Goal: Transaction & Acquisition: Purchase product/service

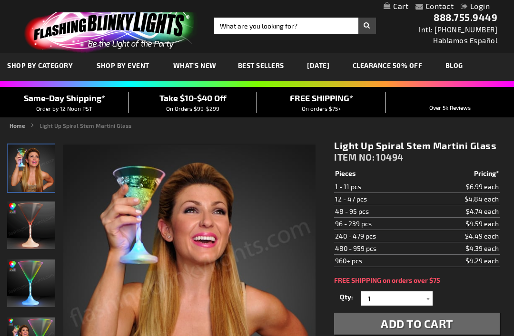
click at [30, 223] on img "Long Spiral Stem Light Up Martini Glass" at bounding box center [31, 226] width 48 height 48
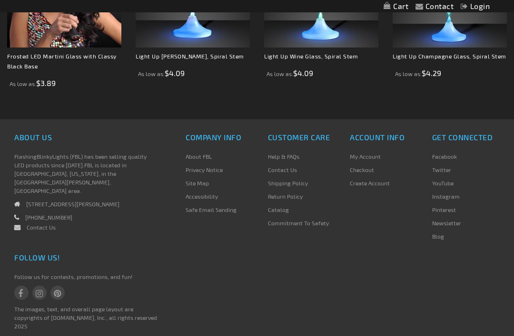
scroll to position [1046, 0]
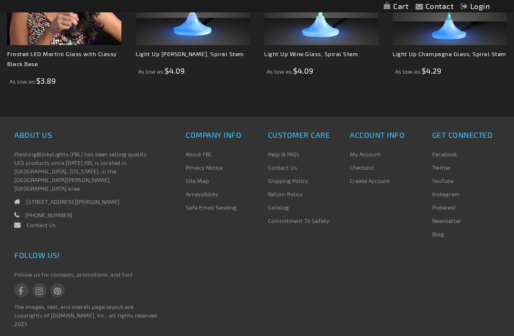
click at [294, 181] on link "Shipping Policy" at bounding box center [288, 180] width 40 height 7
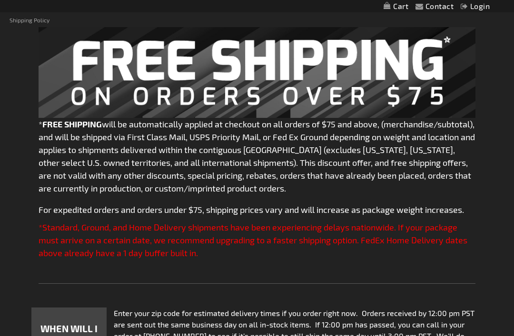
scroll to position [91, 0]
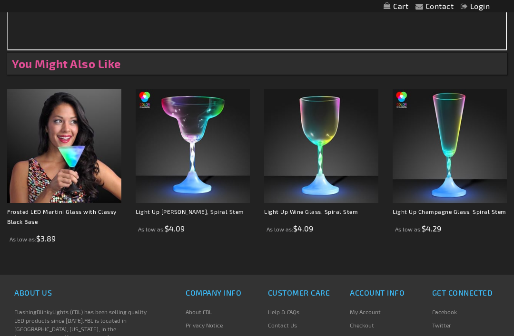
scroll to position [895, 0]
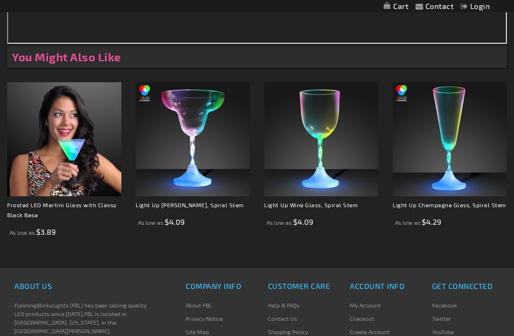
click at [61, 207] on link "Frosted LED Martini Glass with Classy Black Base" at bounding box center [61, 210] width 109 height 17
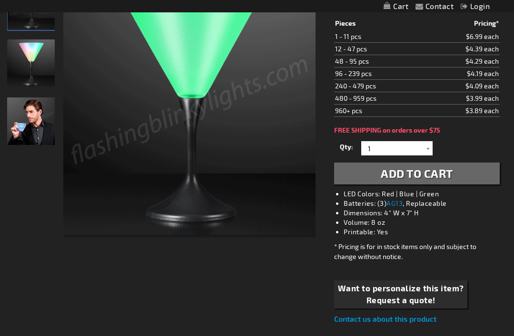
scroll to position [155, 0]
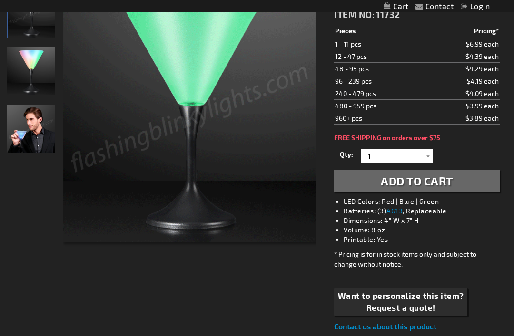
click at [37, 130] on img "Frosted LED Martini Glass with Classy Black Base" at bounding box center [31, 129] width 48 height 48
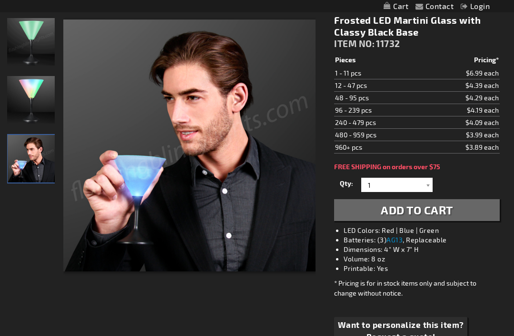
scroll to position [126, 0]
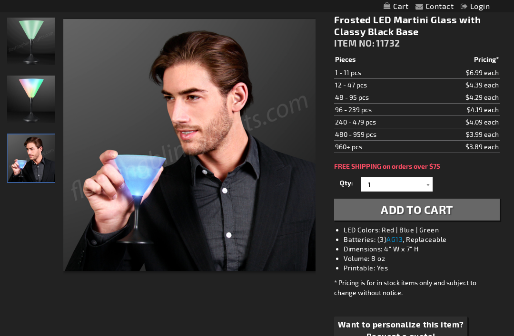
click at [44, 97] on img "3" at bounding box center [31, 100] width 48 height 48
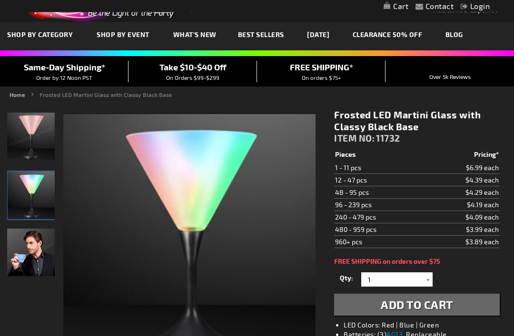
scroll to position [31, 0]
click at [39, 135] on img "Frosted LED Martini Glass with Classy Black Base" at bounding box center [31, 137] width 48 height 48
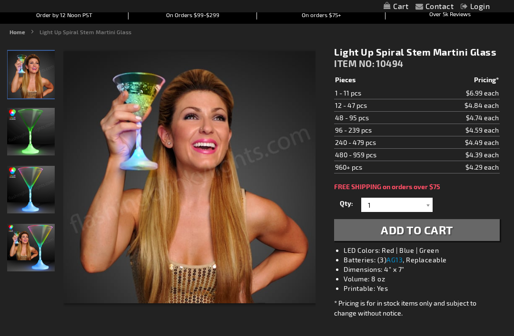
scroll to position [92, 0]
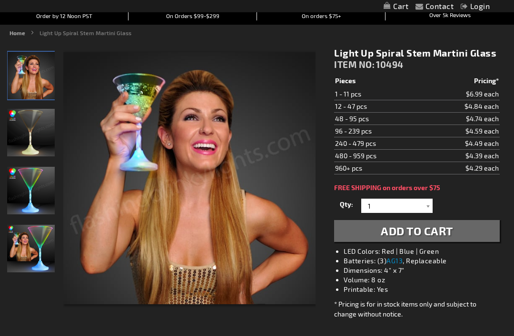
click at [35, 132] on img "Long Spiral Stem Light Up Martini Glass" at bounding box center [31, 133] width 48 height 48
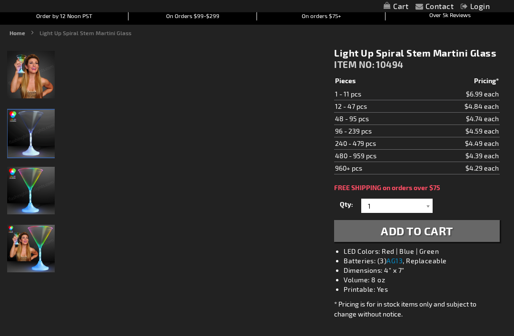
scroll to position [93, 0]
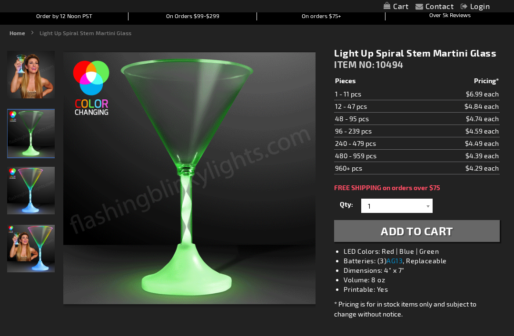
click at [424, 230] on span "Add to Cart" at bounding box center [416, 231] width 72 height 14
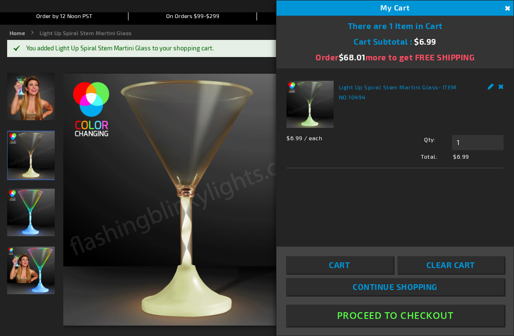
click at [507, 6] on button "Close" at bounding box center [506, 8] width 10 height 10
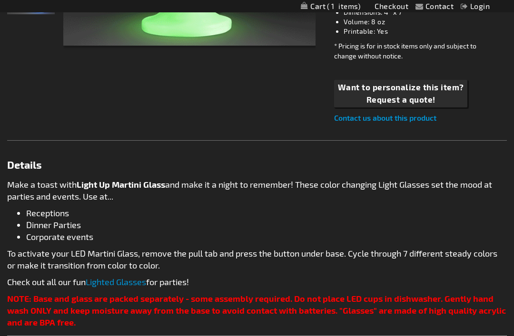
scroll to position [376, 0]
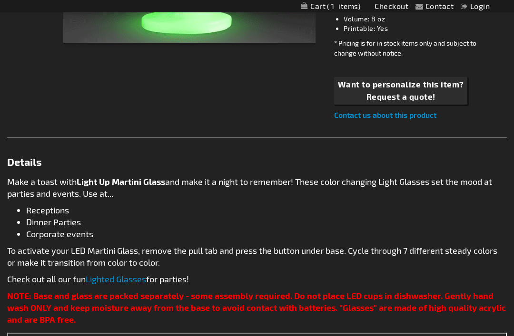
click at [112, 277] on link "Lighted Glasses" at bounding box center [116, 279] width 60 height 10
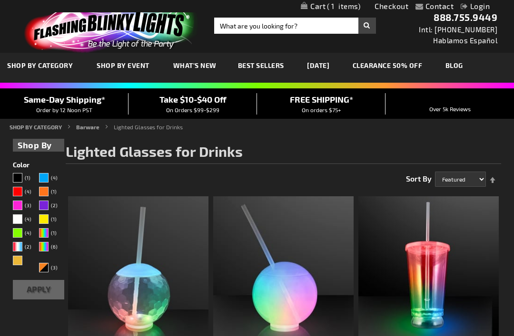
click at [333, 10] on link "My Cart 1 1 items" at bounding box center [330, 6] width 59 height 9
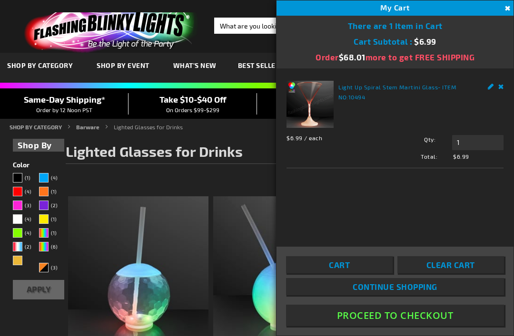
click at [357, 273] on link "Cart" at bounding box center [339, 264] width 107 height 17
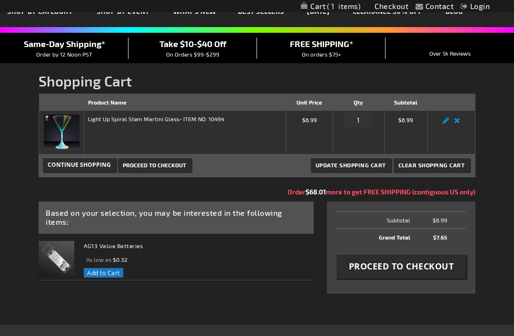
scroll to position [54, 0]
click at [107, 269] on span "Add to Cart" at bounding box center [103, 273] width 33 height 8
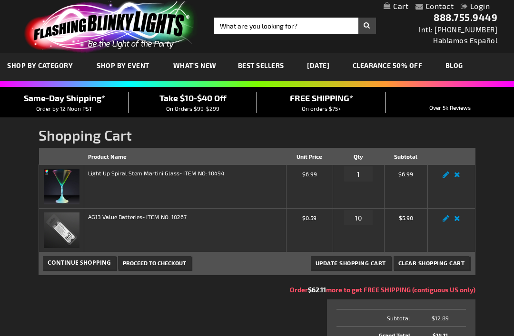
click at [454, 221] on link "Remove item" at bounding box center [456, 221] width 11 height 0
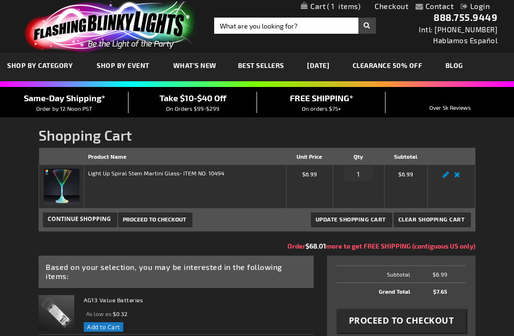
click at [421, 326] on span "Proceed to Checkout" at bounding box center [401, 321] width 105 height 12
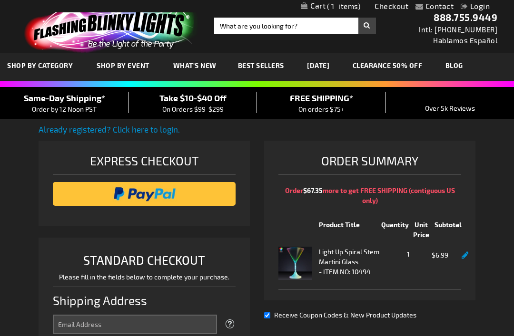
select select "US"
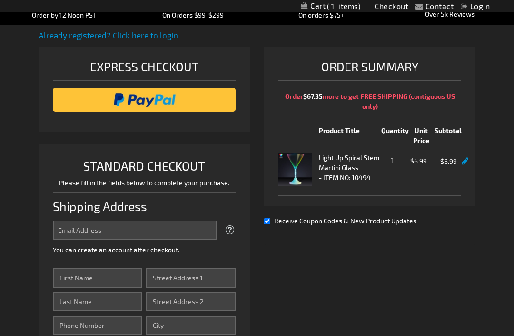
scroll to position [90, 0]
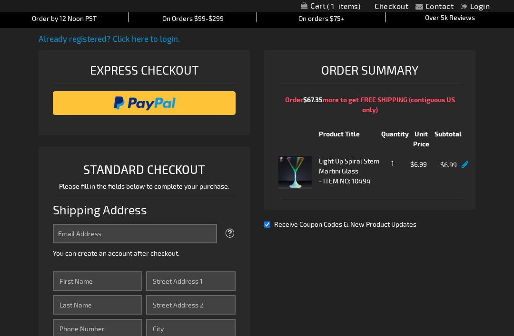
click at [172, 106] on input "image" at bounding box center [144, 103] width 173 height 19
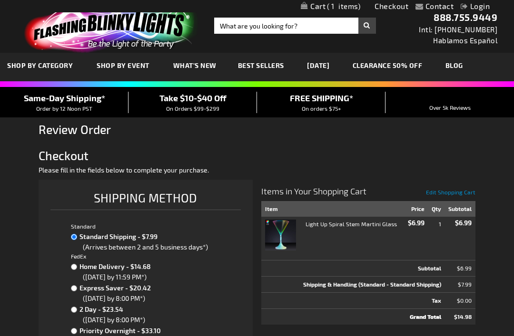
click at [329, 67] on link "[DATE]" at bounding box center [318, 65] width 37 height 32
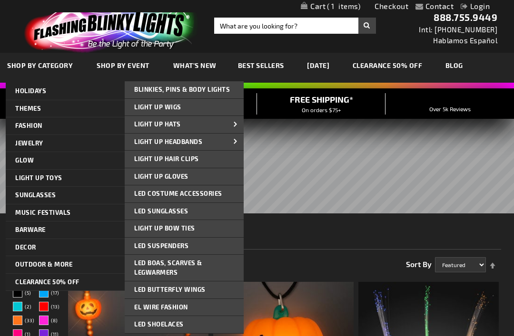
click at [175, 107] on span "Light Up Wigs" at bounding box center [157, 107] width 47 height 8
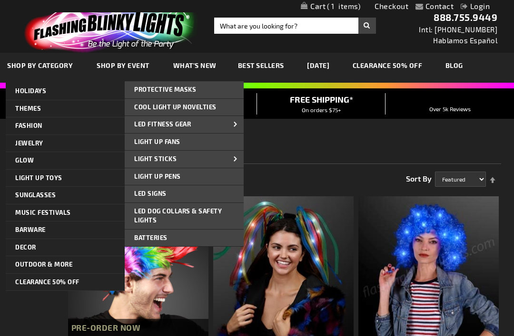
click at [177, 216] on link "LED Dog Collars & Safety Lights" at bounding box center [184, 216] width 119 height 26
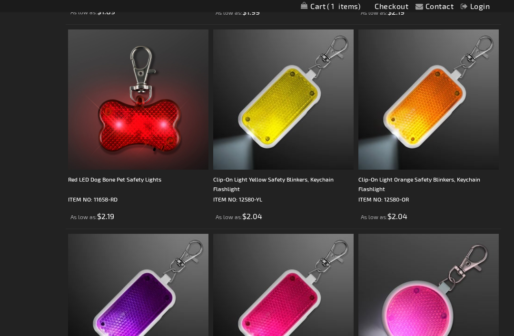
scroll to position [573, 0]
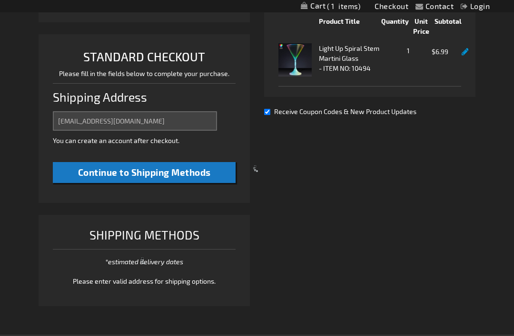
select select "US"
select select "57"
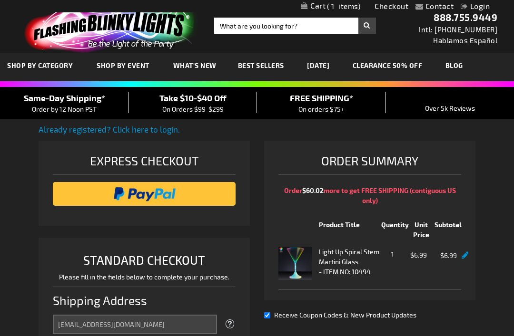
click at [322, 7] on link "My Cart 1 1 items" at bounding box center [330, 7] width 59 height 10
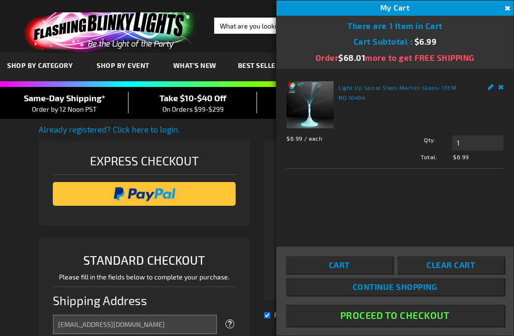
click at [374, 89] on link "Light Up Spiral Stem Martini Glass" at bounding box center [387, 87] width 99 height 7
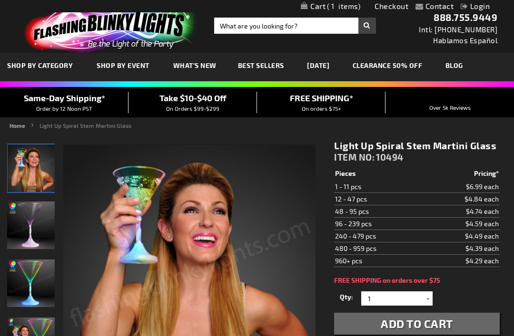
click at [197, 215] on img at bounding box center [189, 271] width 252 height 252
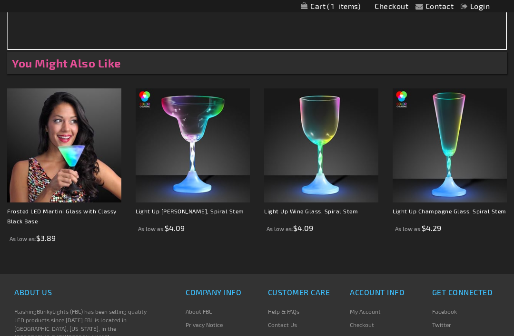
scroll to position [888, 0]
click at [52, 215] on link "Frosted LED Martini Glass with Classy Black Base" at bounding box center [61, 216] width 109 height 17
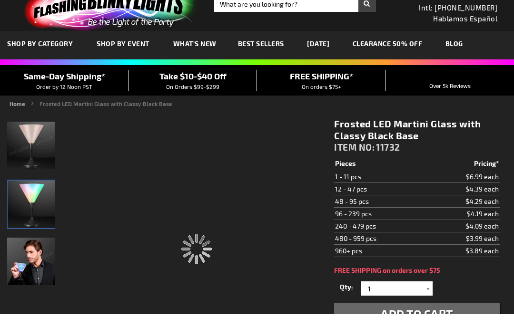
scroll to position [22, 0]
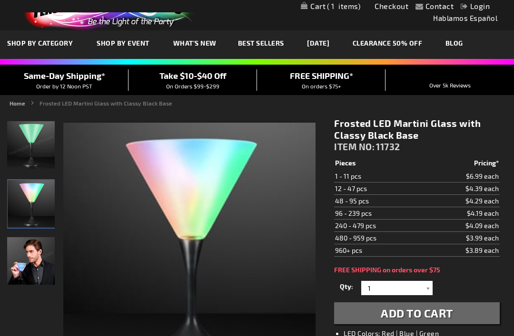
click at [37, 265] on img "Frosted LED Martini Glass with Classy Black Base" at bounding box center [31, 261] width 48 height 48
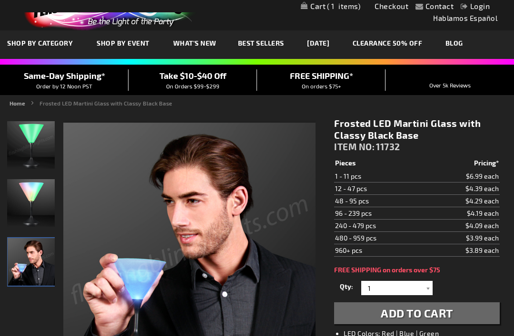
click at [39, 197] on img "3" at bounding box center [31, 203] width 48 height 48
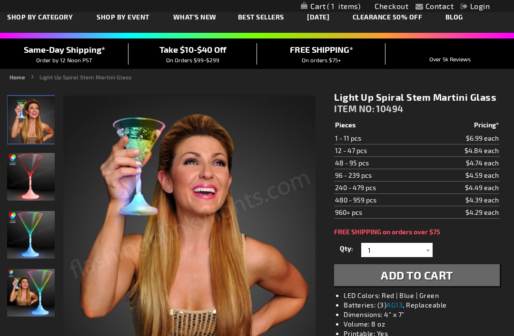
scroll to position [47, 0]
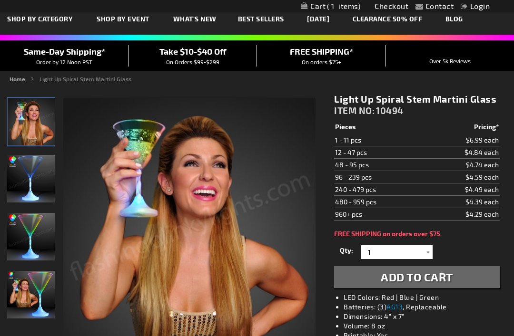
click at [43, 292] on img "Female displaying Long Spiral Stem Light Up Martini Glass" at bounding box center [31, 295] width 48 height 48
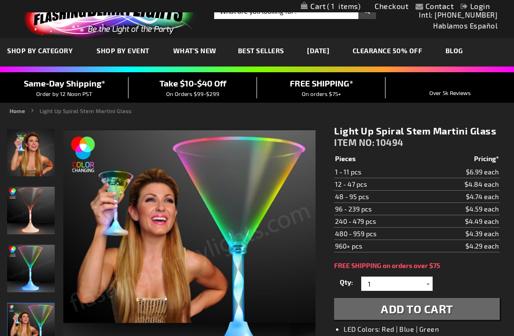
scroll to position [0, 0]
